Goal: Complete application form: Complete application form

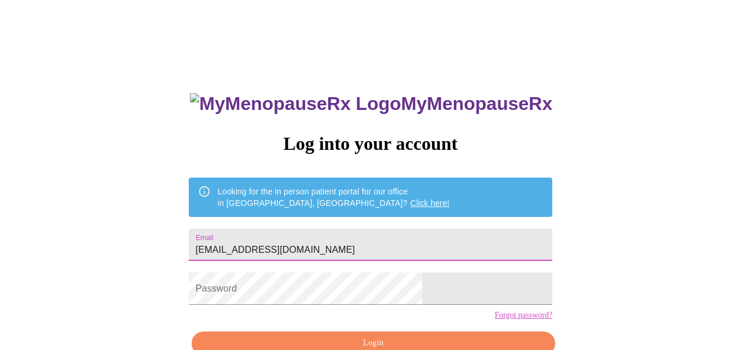
type input "[EMAIL_ADDRESS][DOMAIN_NAME]"
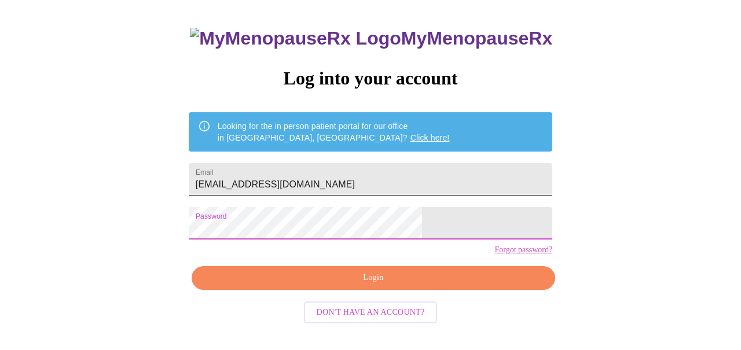
scroll to position [64, 0]
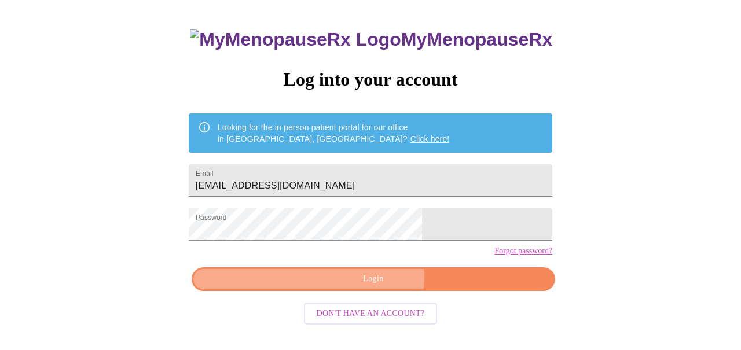
click at [324, 287] on span "Login" at bounding box center [373, 279] width 337 height 14
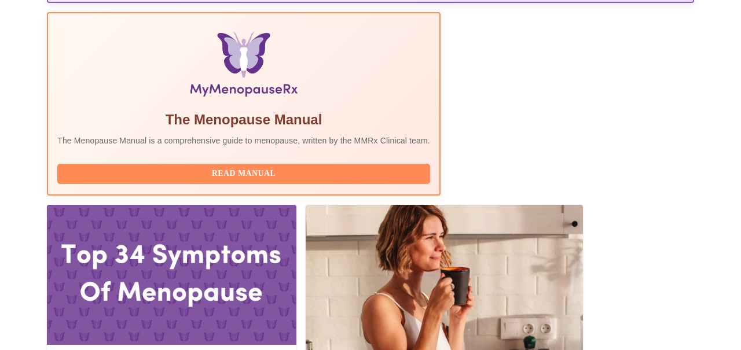
scroll to position [381, 0]
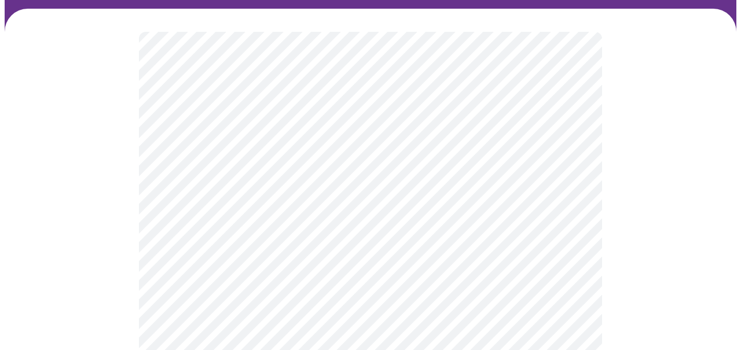
scroll to position [140, 0]
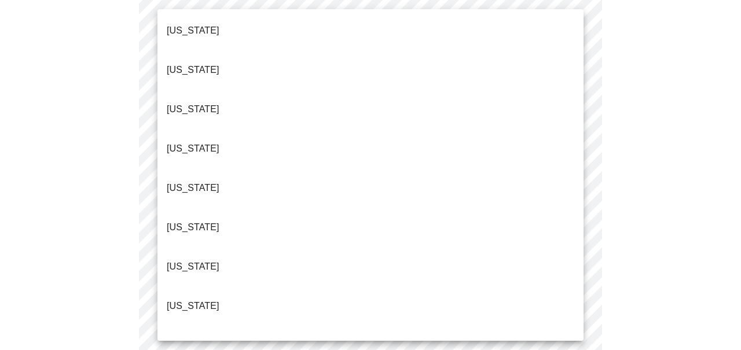
scroll to position [1183, 0]
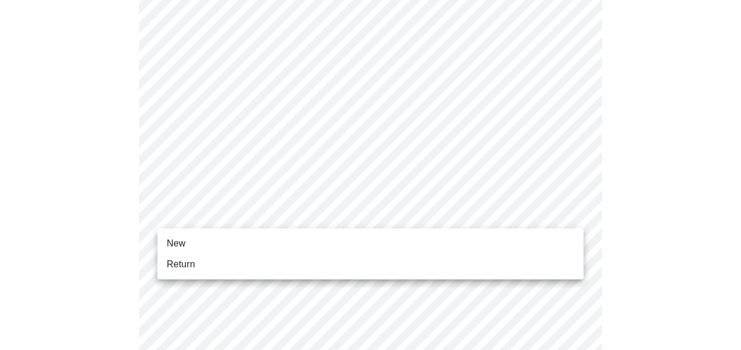
click at [374, 258] on li "Return" at bounding box center [370, 264] width 426 height 21
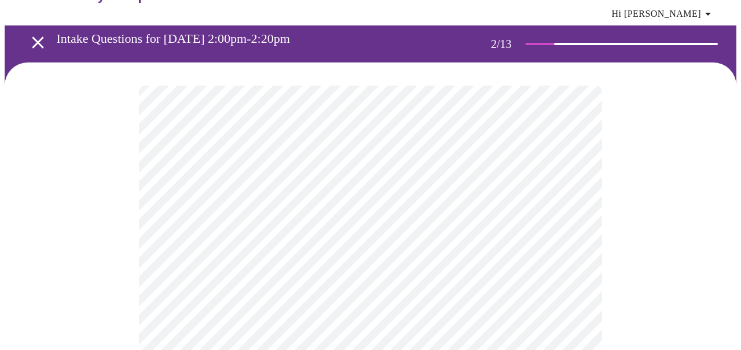
scroll to position [51, 0]
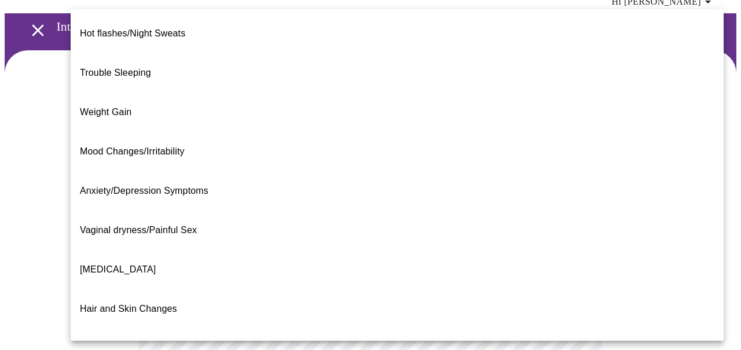
click at [534, 199] on body "MyMenopauseRx Appointments Messaging Labs 1 Uploads Medications Community Refer…" at bounding box center [371, 309] width 732 height 710
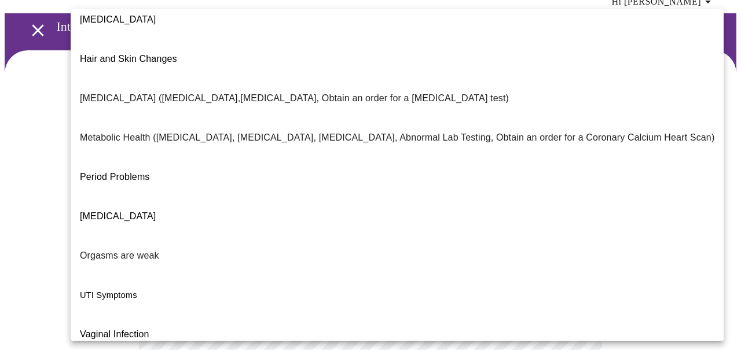
scroll to position [249, 0]
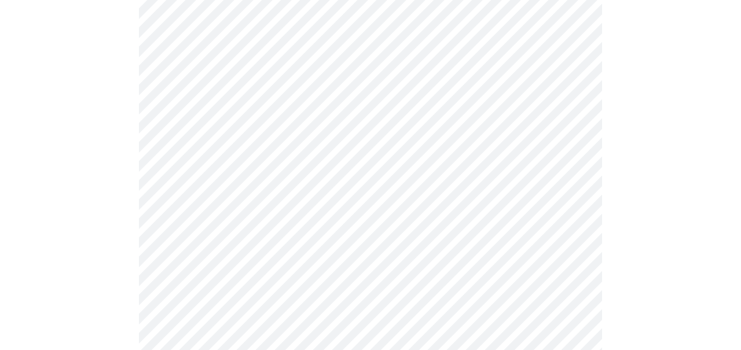
scroll to position [226, 0]
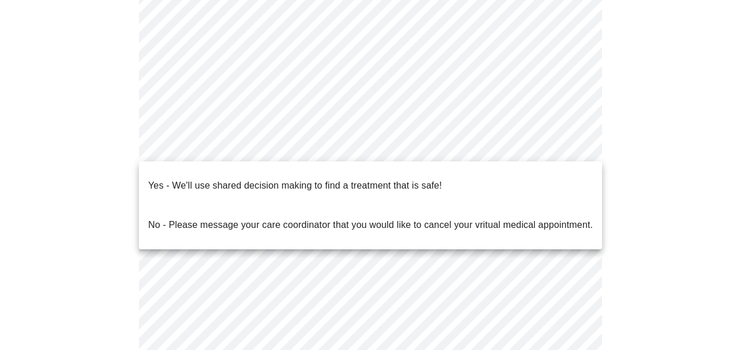
click at [417, 145] on body "MyMenopauseRx Appointments Messaging Labs 1 Uploads Medications Community Refer…" at bounding box center [371, 131] width 732 height 704
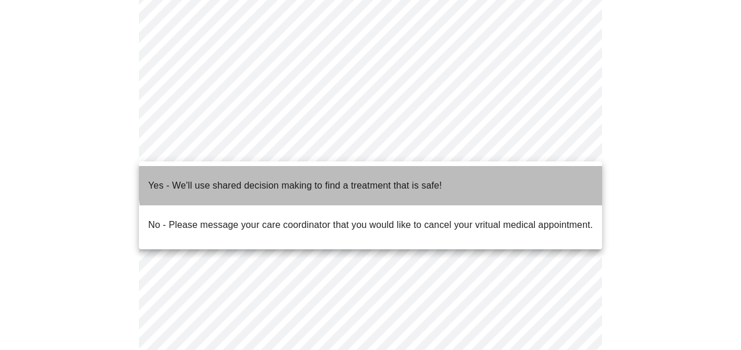
click at [408, 169] on li "Yes - We'll use shared decision making to find a treatment that is safe!" at bounding box center [370, 185] width 463 height 39
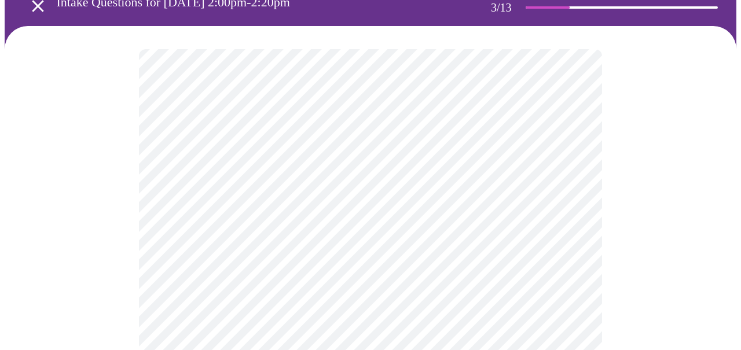
scroll to position [82, 0]
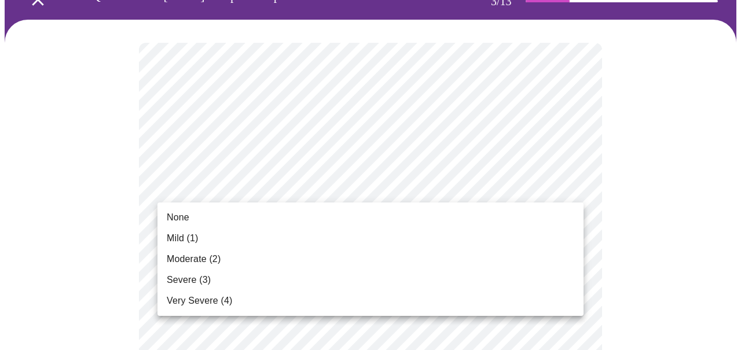
click at [514, 235] on li "Mild (1)" at bounding box center [370, 238] width 426 height 21
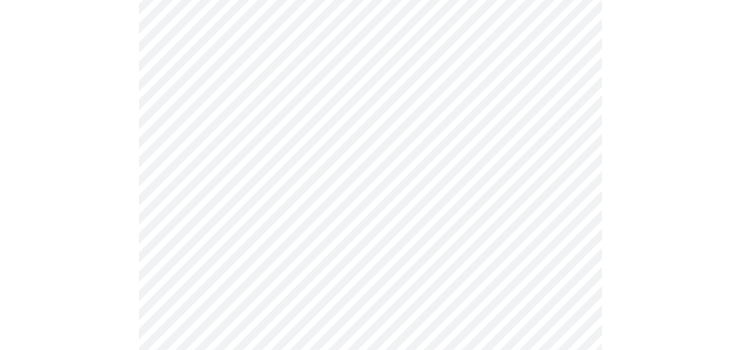
scroll to position [204, 0]
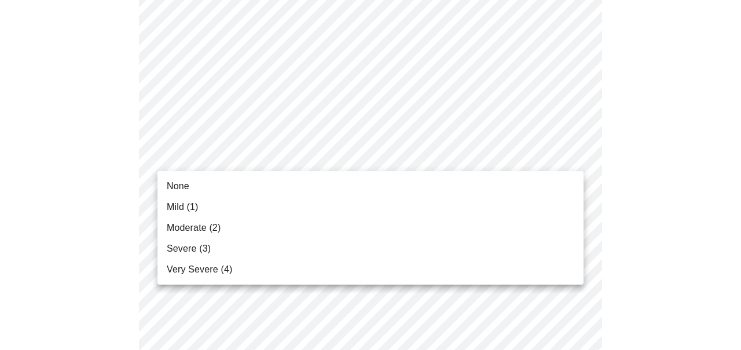
click at [500, 193] on li "None" at bounding box center [370, 186] width 426 height 21
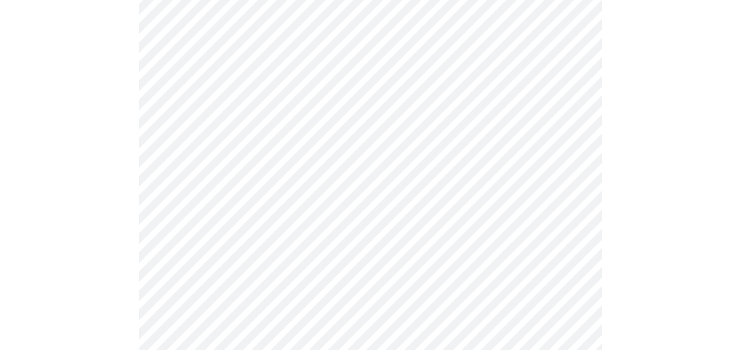
scroll to position [282, 0]
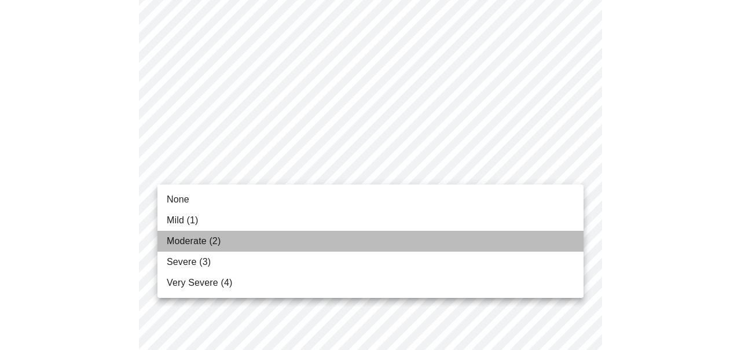
click at [468, 237] on li "Moderate (2)" at bounding box center [370, 241] width 426 height 21
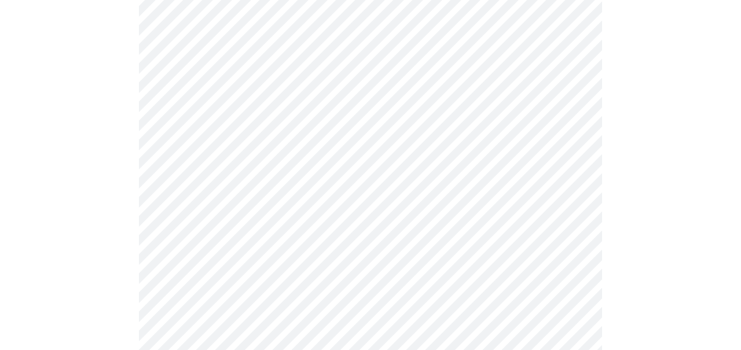
scroll to position [397, 0]
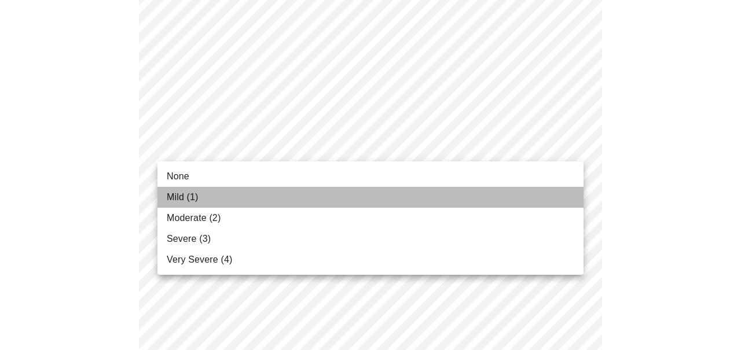
click at [441, 199] on li "Mild (1)" at bounding box center [370, 197] width 426 height 21
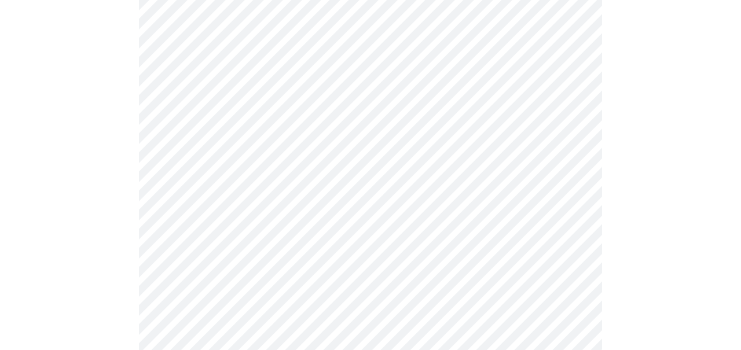
scroll to position [454, 0]
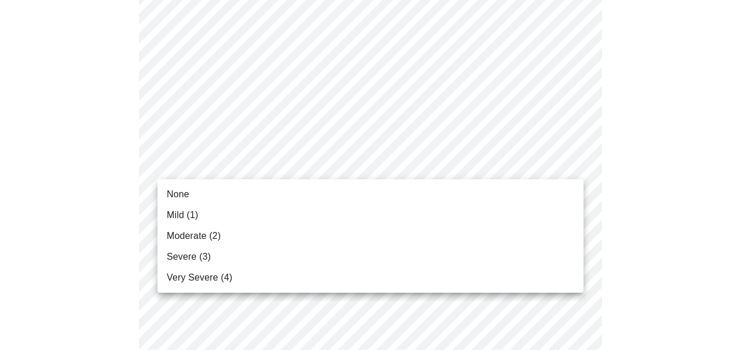
click at [444, 169] on body "MyMenopauseRx Appointments Messaging Labs 1 Uploads Medications Community Refer…" at bounding box center [371, 293] width 732 height 1487
click at [429, 215] on li "Mild (1)" at bounding box center [370, 215] width 426 height 21
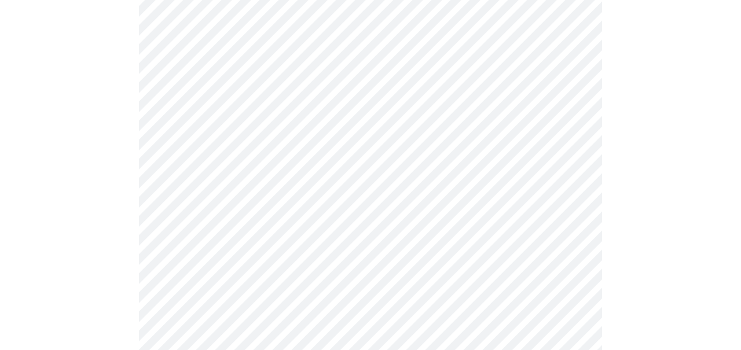
scroll to position [508, 0]
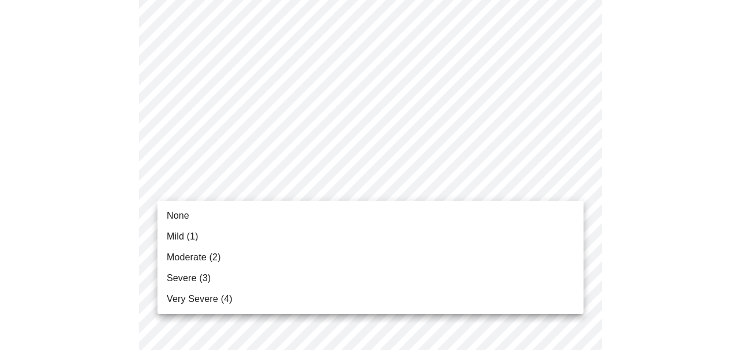
click at [434, 199] on body "MyMenopauseRx Appointments Messaging Labs 1 Uploads Medications Community Refer…" at bounding box center [371, 231] width 732 height 1471
click at [404, 266] on li "Moderate (2)" at bounding box center [370, 257] width 426 height 21
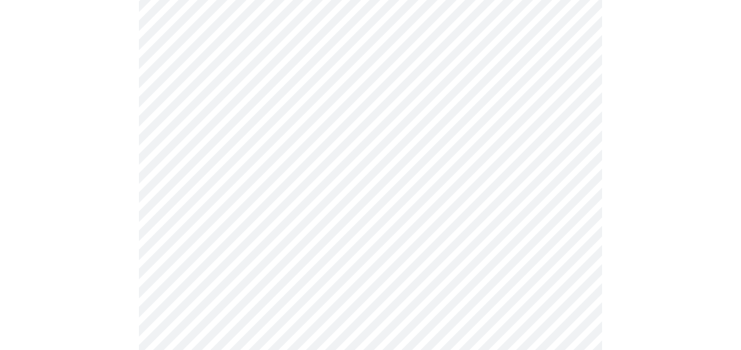
scroll to position [622, 0]
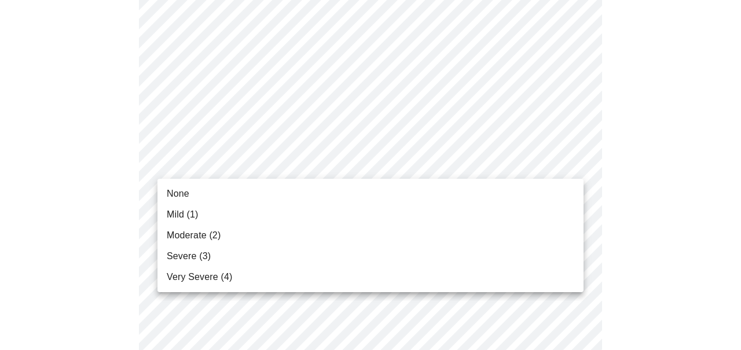
click at [406, 164] on body "MyMenopauseRx Appointments Messaging Labs 1 Uploads Medications Community Refer…" at bounding box center [371, 111] width 732 height 1456
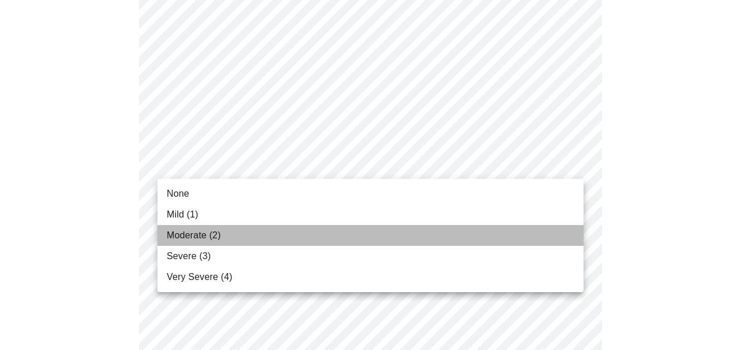
click at [377, 234] on li "Moderate (2)" at bounding box center [370, 235] width 426 height 21
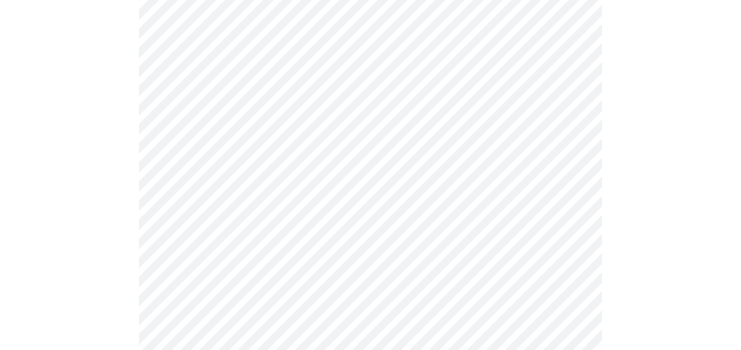
scroll to position [711, 0]
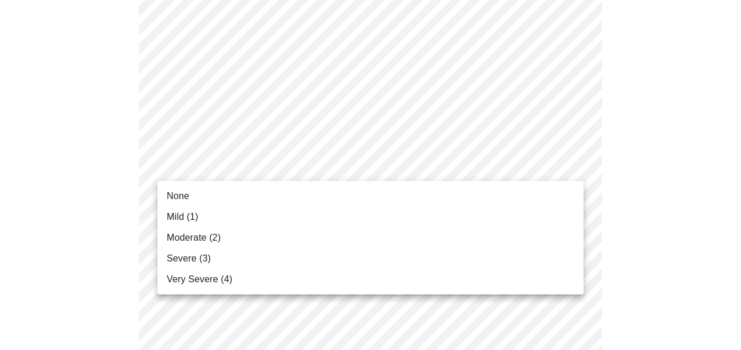
click at [386, 168] on body "MyMenopauseRx Appointments Messaging Labs 1 Uploads Medications Community Refer…" at bounding box center [371, 14] width 732 height 1440
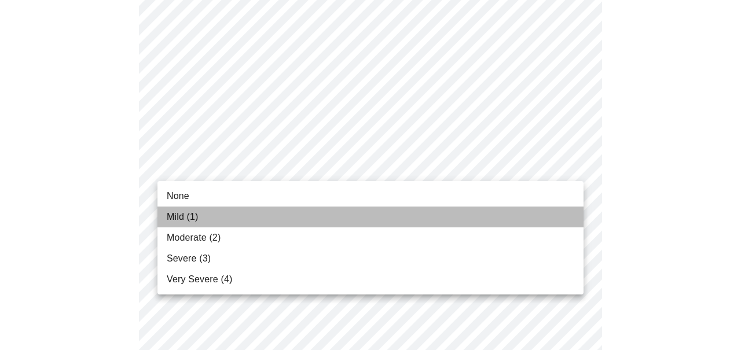
click at [359, 213] on li "Mild (1)" at bounding box center [370, 217] width 426 height 21
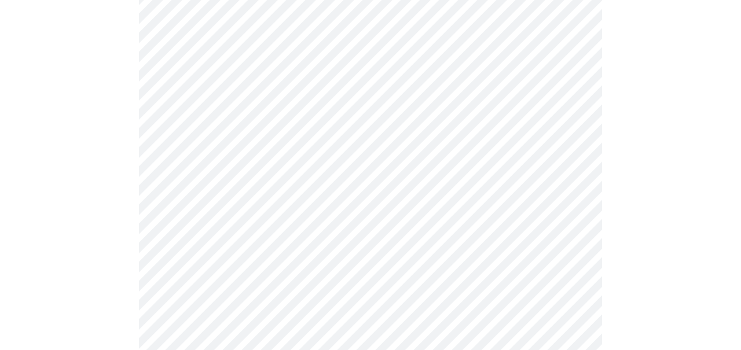
scroll to position [780, 0]
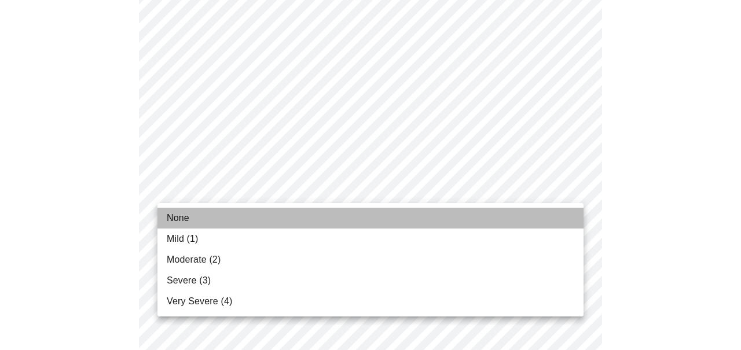
click at [340, 216] on li "None" at bounding box center [370, 218] width 426 height 21
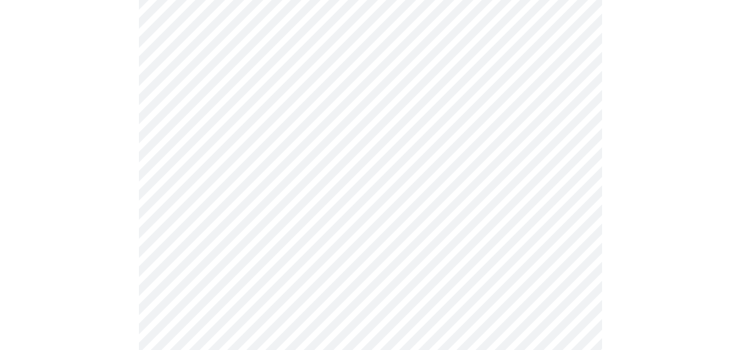
scroll to position [887, 0]
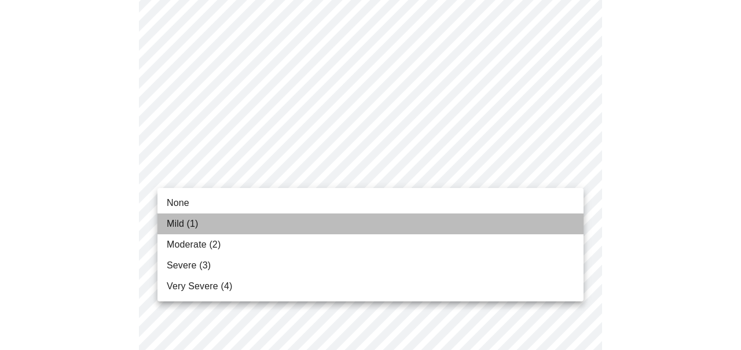
click at [321, 216] on li "Mild (1)" at bounding box center [370, 224] width 426 height 21
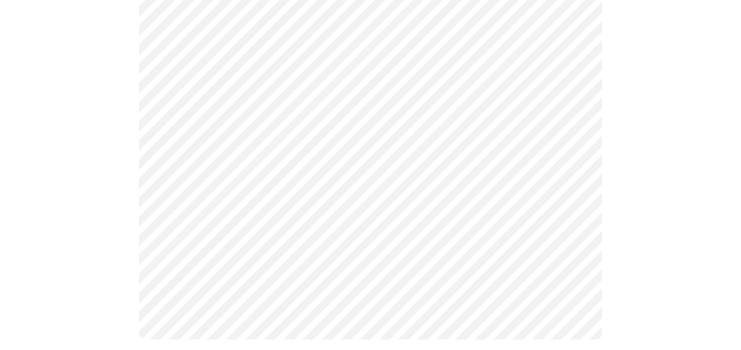
scroll to position [1037, 0]
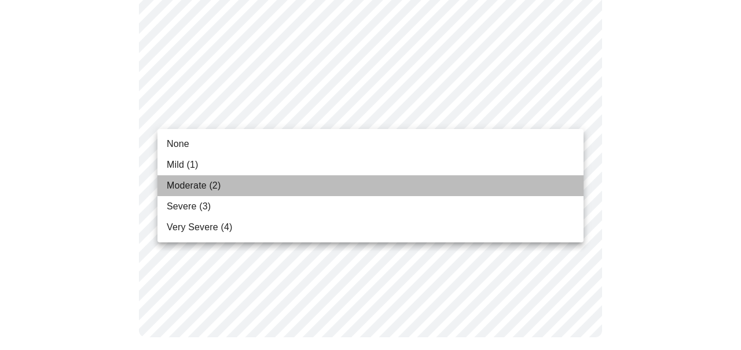
click at [318, 186] on li "Moderate (2)" at bounding box center [370, 185] width 426 height 21
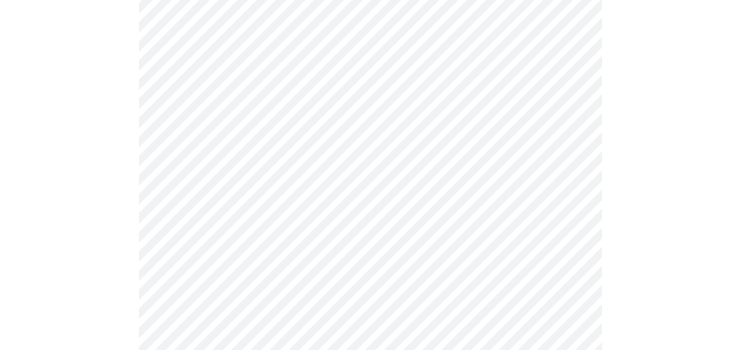
scroll to position [647, 0]
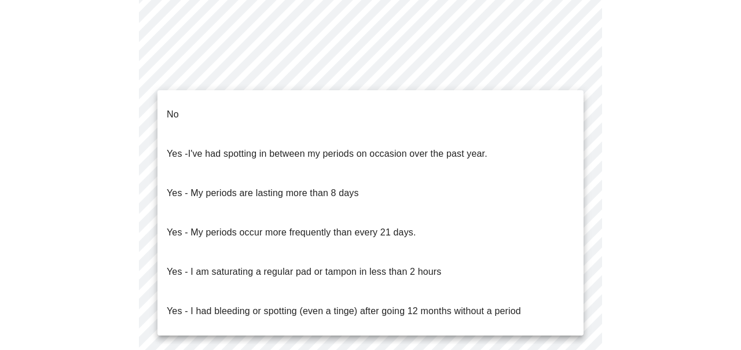
click at [274, 98] on li "No" at bounding box center [370, 114] width 426 height 39
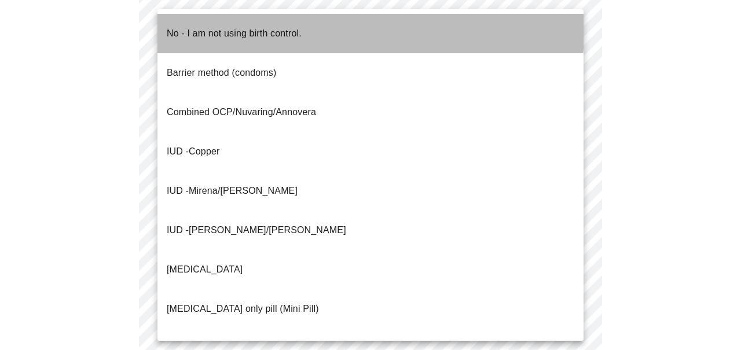
click at [278, 27] on p "No - I am not using birth control." at bounding box center [234, 34] width 135 height 14
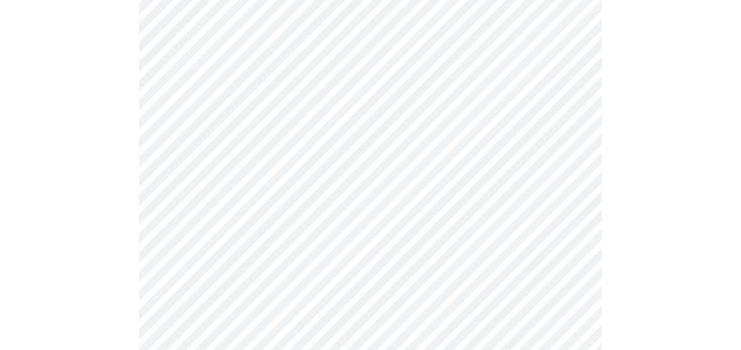
scroll to position [758, 0]
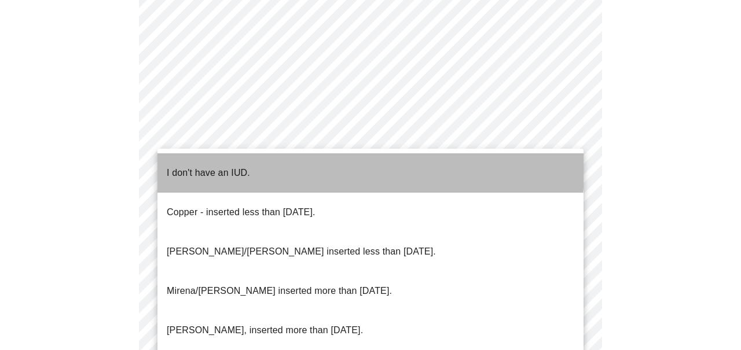
click at [242, 166] on p "I don't have an IUD." at bounding box center [208, 173] width 83 height 14
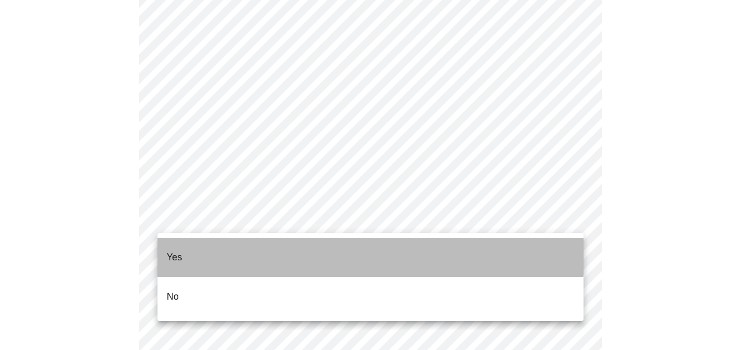
click at [235, 240] on li "Yes" at bounding box center [370, 257] width 426 height 39
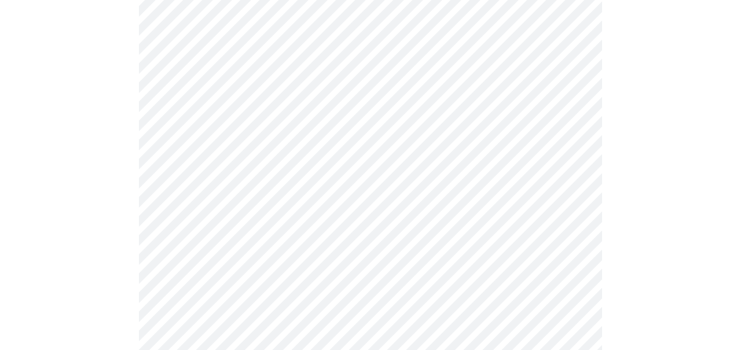
scroll to position [3124, 0]
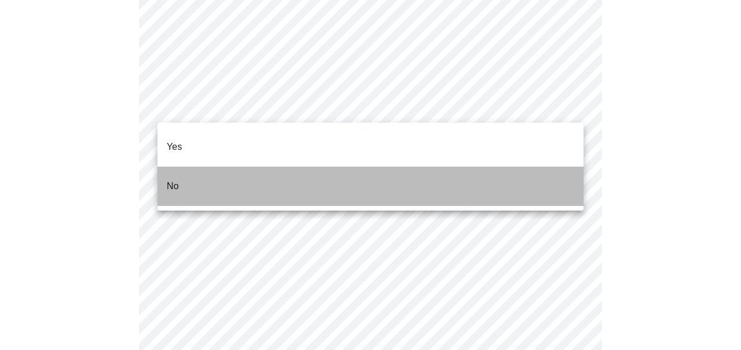
click at [204, 172] on li "No" at bounding box center [370, 186] width 426 height 39
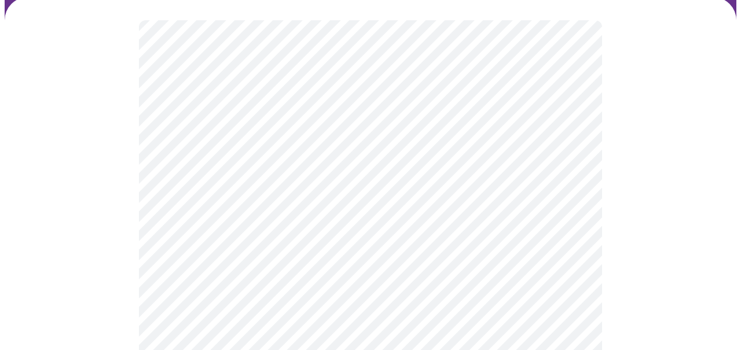
scroll to position [104, 0]
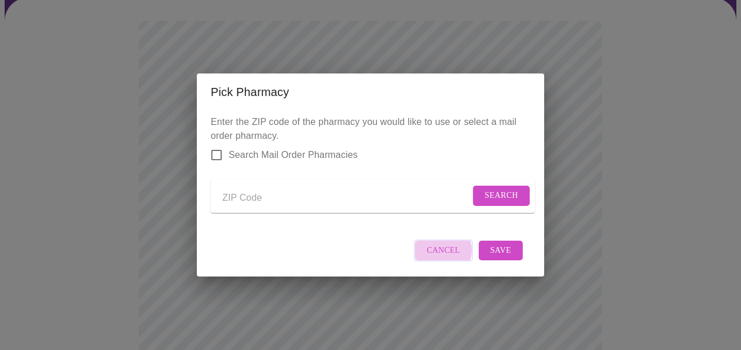
click at [438, 258] on span "Cancel" at bounding box center [444, 251] width 34 height 14
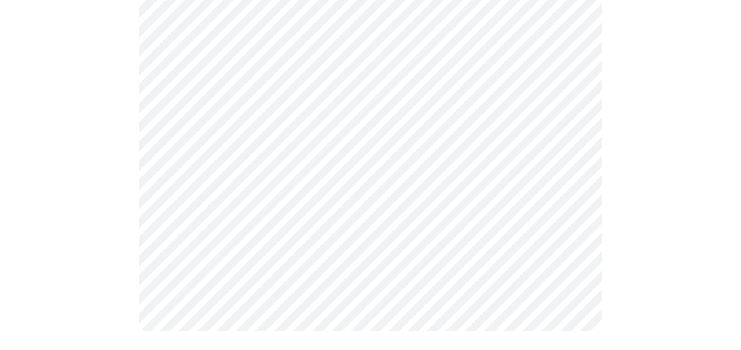
scroll to position [728, 0]
